Goal: Task Accomplishment & Management: Manage account settings

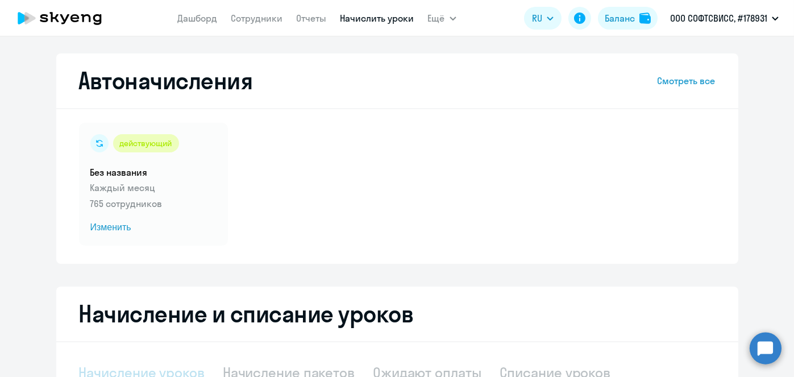
scroll to position [240, 0]
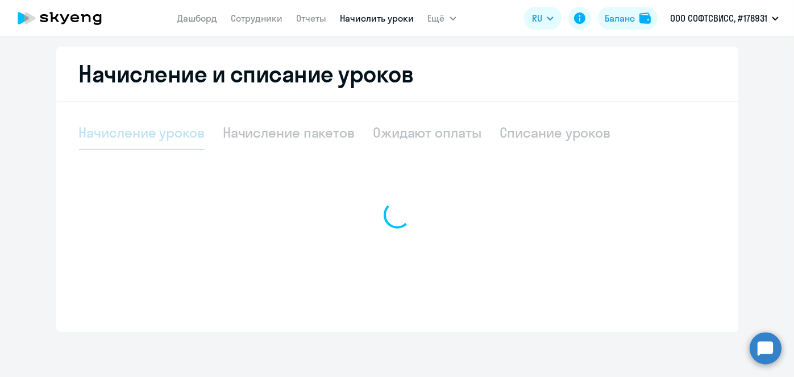
select select "10"
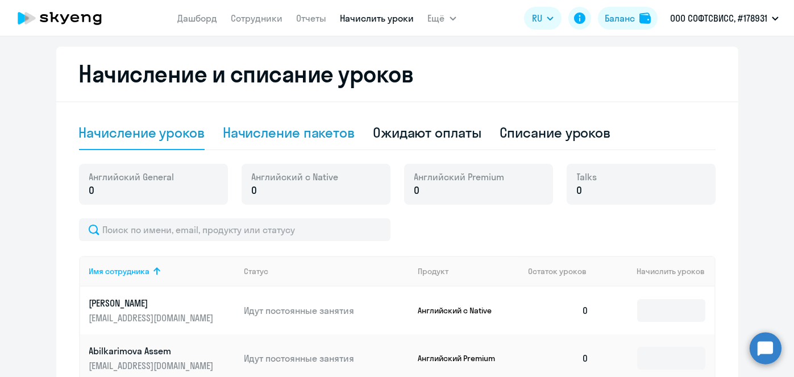
click at [316, 133] on div "Начисление пакетов" at bounding box center [289, 132] width 132 height 18
select select "10"
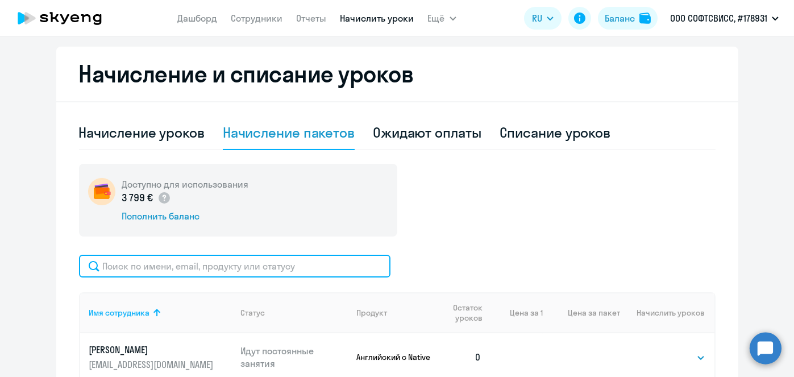
click at [320, 268] on input "text" at bounding box center [234, 266] width 311 height 23
paste input "[PERSON_NAME]"
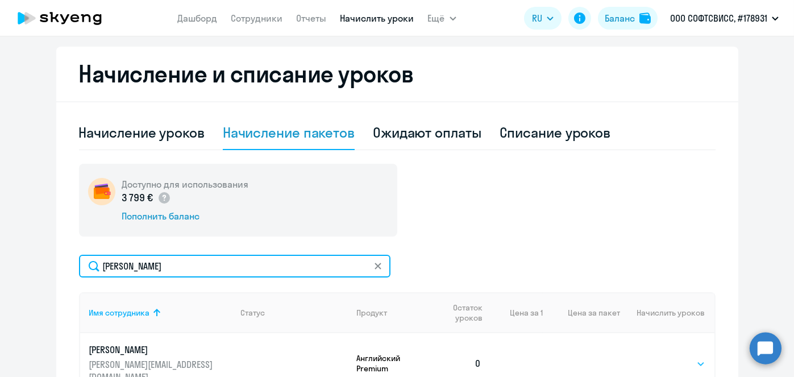
type input "[PERSON_NAME]"
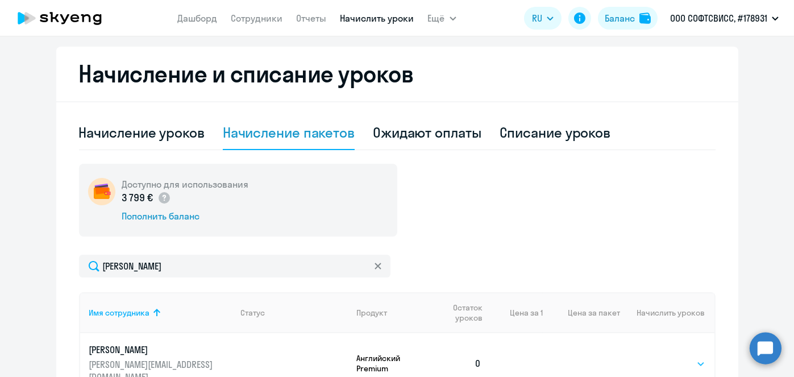
click at [688, 361] on select "Выбрать 8 16 32 64" at bounding box center [682, 364] width 47 height 14
select select "8"
click at [659, 357] on select "Выбрать 8 16 32 64" at bounding box center [682, 364] width 47 height 14
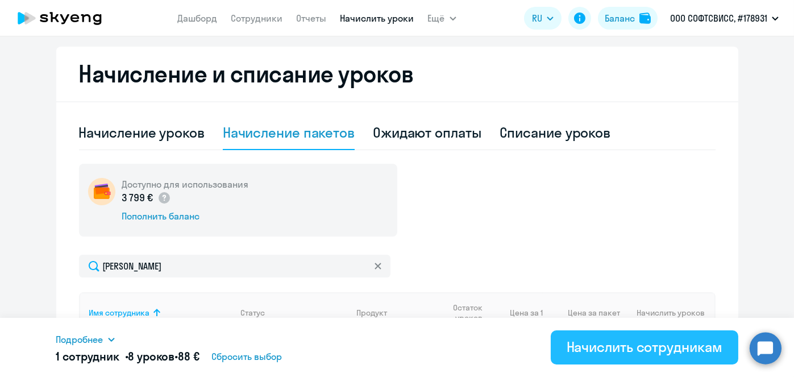
click at [659, 346] on div "Начислить сотрудникам" at bounding box center [645, 347] width 156 height 18
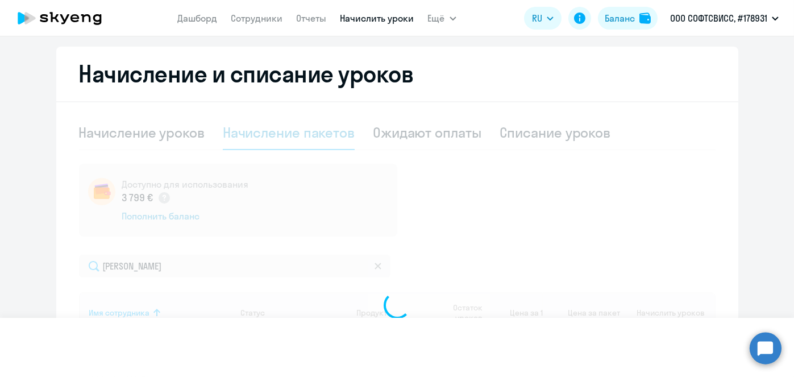
select select
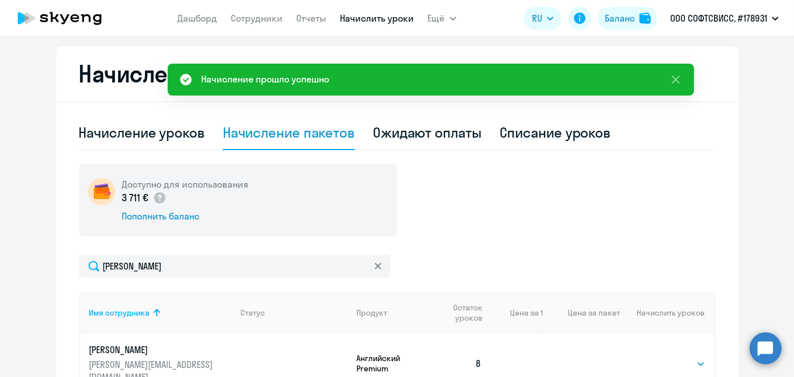
scroll to position [0, 0]
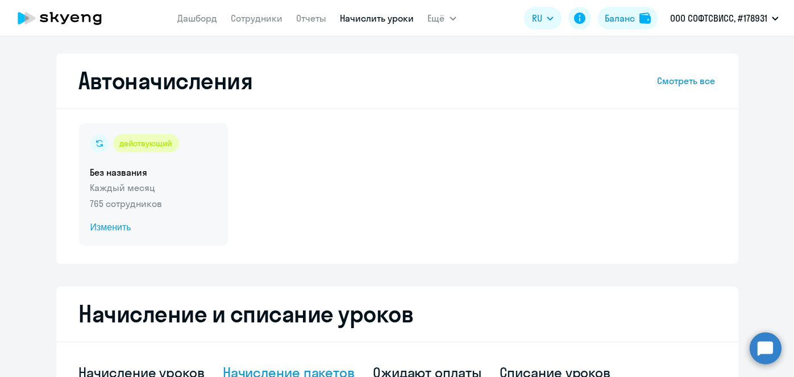
click at [109, 229] on span "Изменить" at bounding box center [153, 227] width 126 height 14
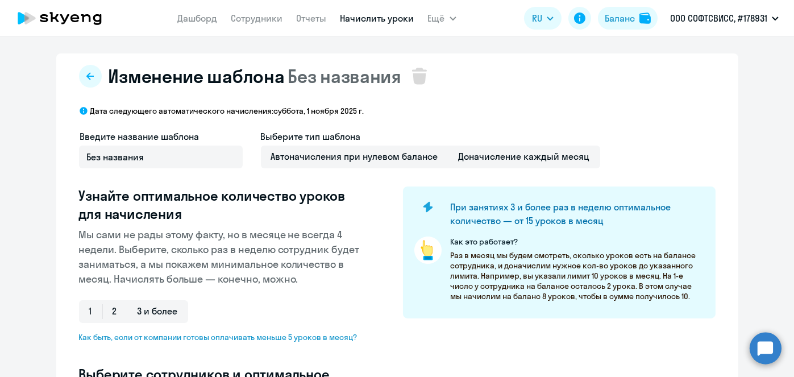
scroll to position [298, 0]
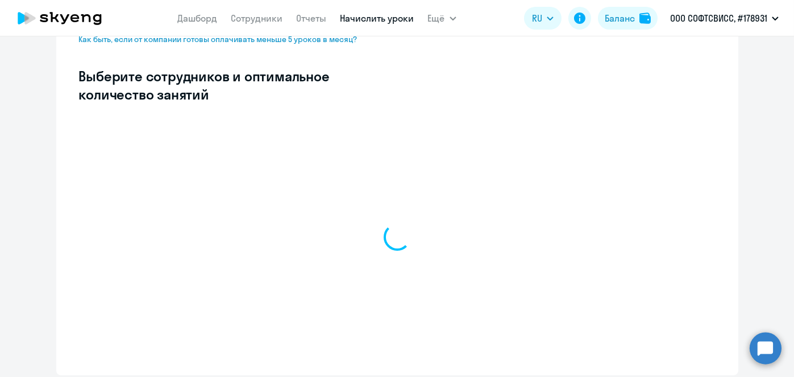
select select "10"
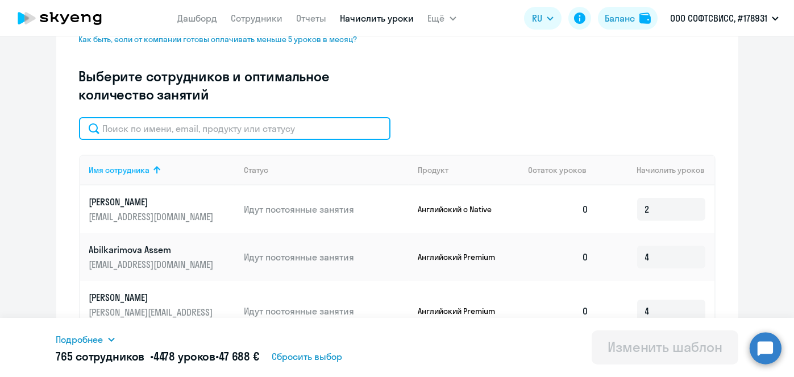
click at [320, 129] on input "text" at bounding box center [234, 128] width 311 height 23
paste input "[PERSON_NAME]"
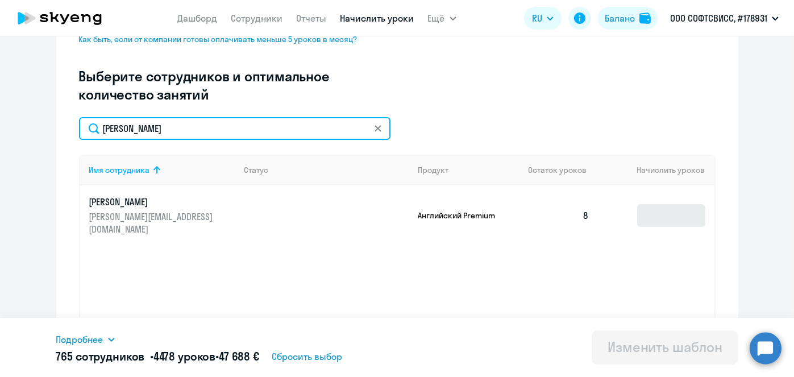
type input "[PERSON_NAME]"
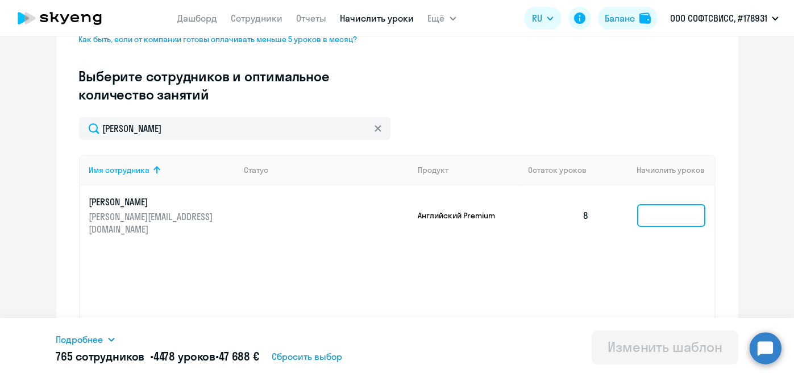
click at [678, 215] on input at bounding box center [671, 215] width 68 height 23
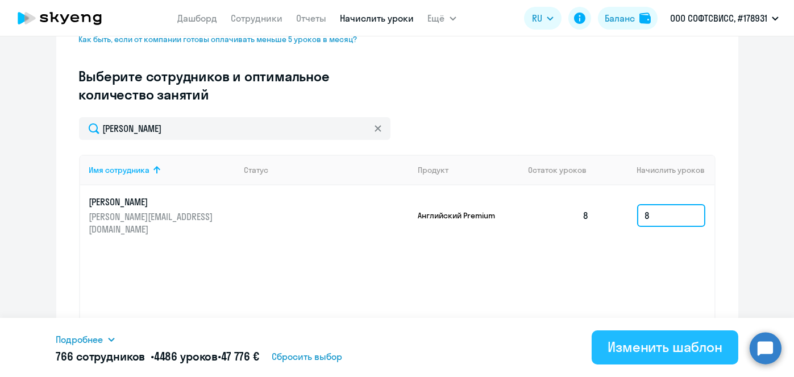
type input "8"
click at [641, 345] on div "Изменить шаблон" at bounding box center [664, 347] width 115 height 18
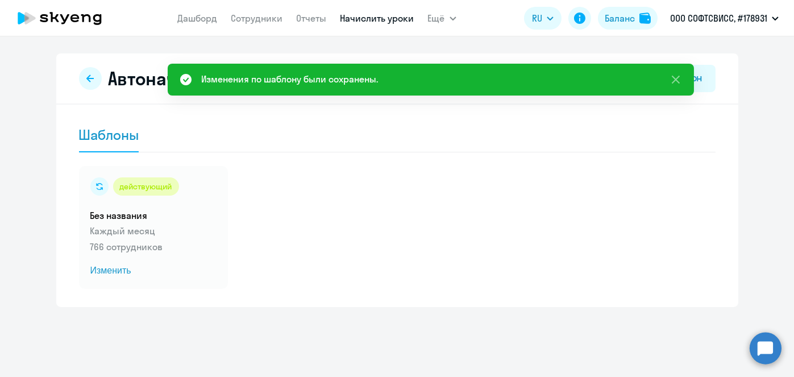
click at [361, 22] on link "Начислить уроки" at bounding box center [377, 18] width 74 height 11
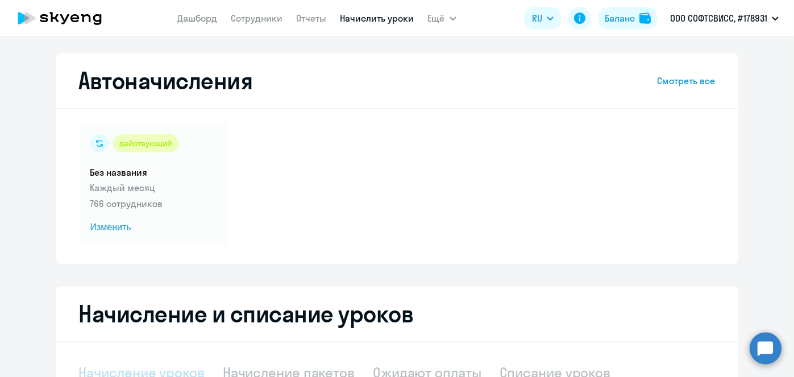
select select "10"
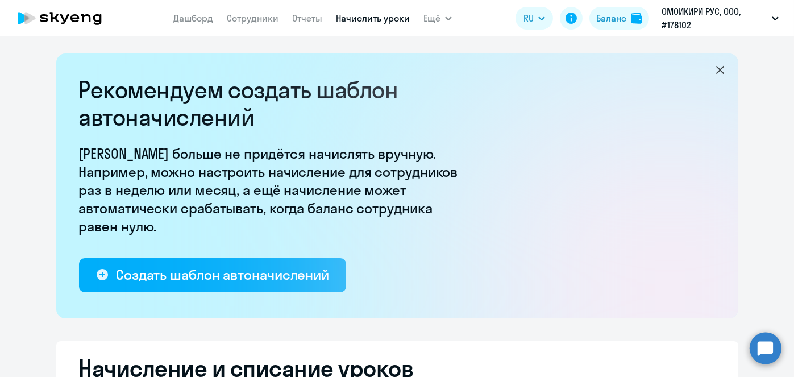
select select "10"
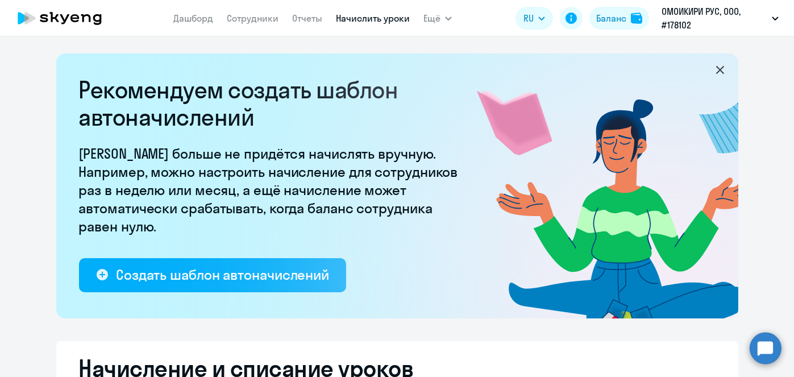
scroll to position [298, 0]
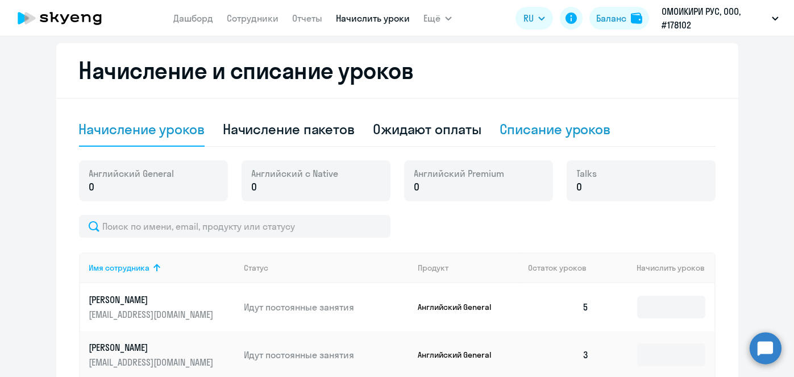
click at [555, 136] on div "Списание уроков" at bounding box center [554, 129] width 111 height 18
select select "10"
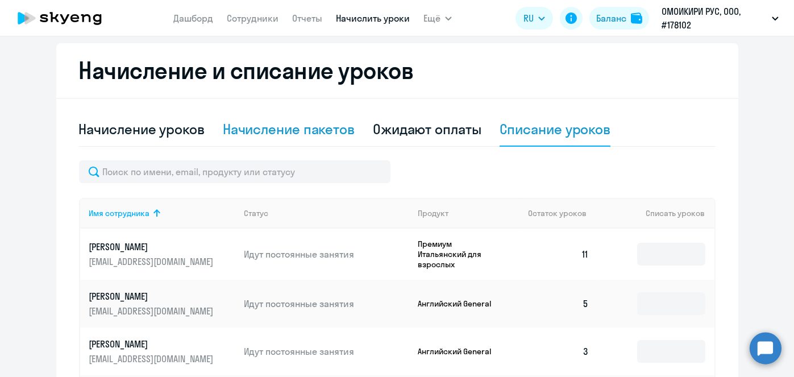
click at [309, 129] on div "Начисление пакетов" at bounding box center [289, 129] width 132 height 18
select select "10"
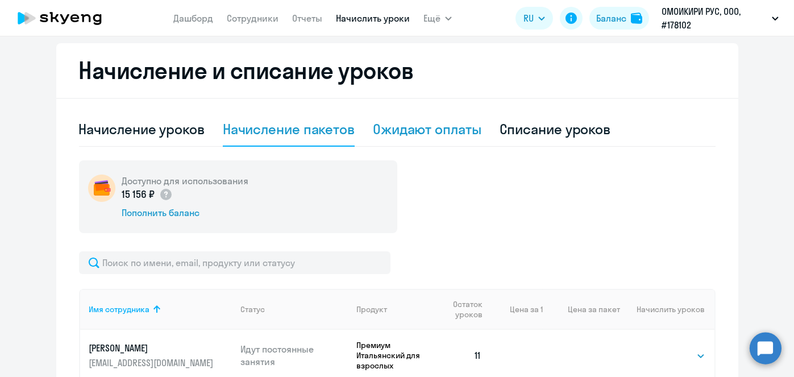
click at [416, 138] on div "Ожидают оплаты" at bounding box center [427, 129] width 109 height 18
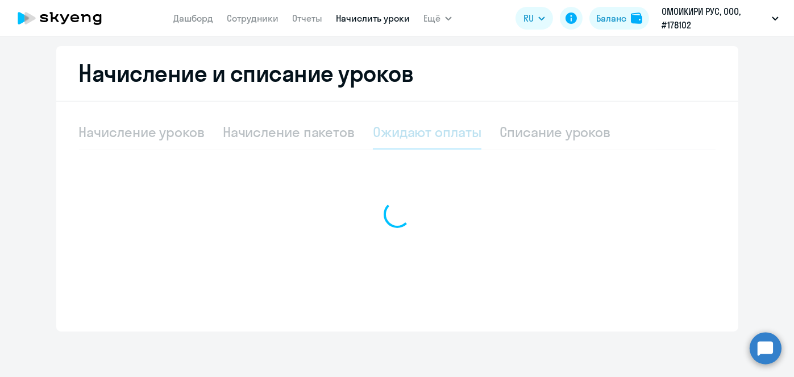
scroll to position [294, 0]
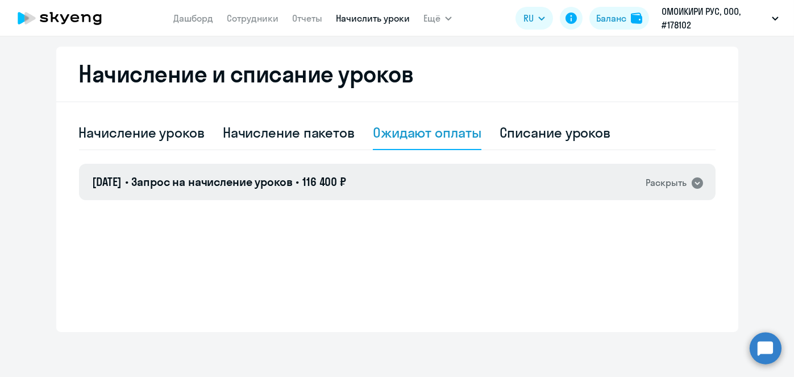
click at [471, 191] on div "08.10.2025 • Запрос на начисление уроков • 116 400 ₽ Раскрыть" at bounding box center [397, 182] width 636 height 36
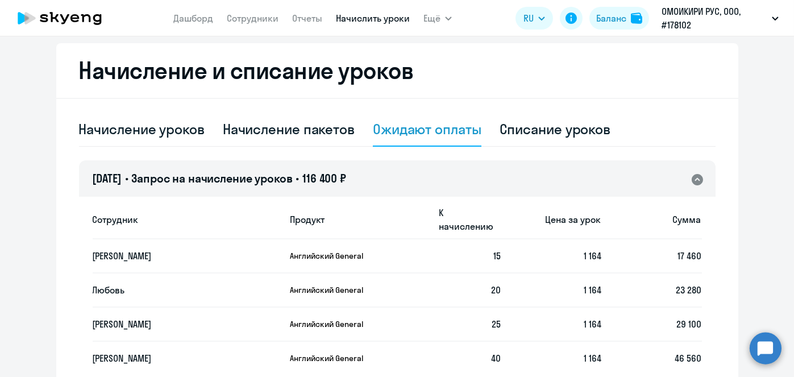
scroll to position [386, 0]
